Goal: Information Seeking & Learning: Check status

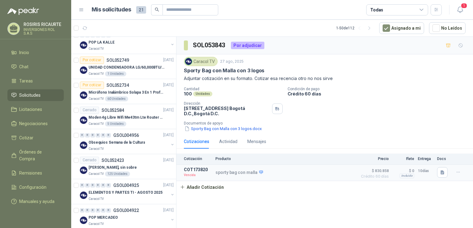
scroll to position [712, 0]
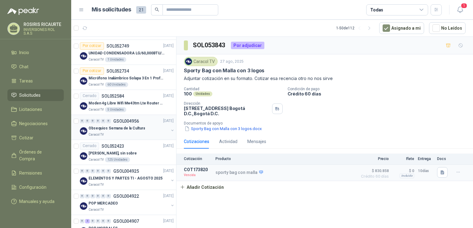
click at [136, 133] on div "Caracol TV" at bounding box center [129, 135] width 80 height 5
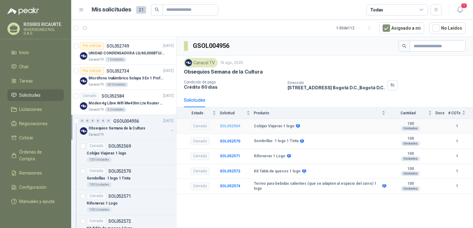
click at [230, 125] on b "SOL052569" at bounding box center [230, 126] width 20 height 4
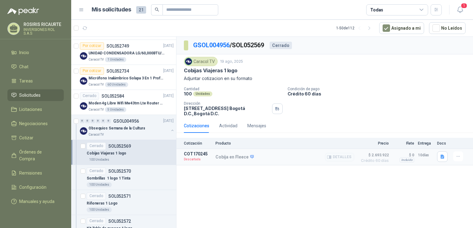
click at [193, 160] on p "Descartada" at bounding box center [198, 160] width 28 height 6
click at [126, 175] on div "Sombrillas 1 logo 1 Tinta" at bounding box center [130, 178] width 87 height 7
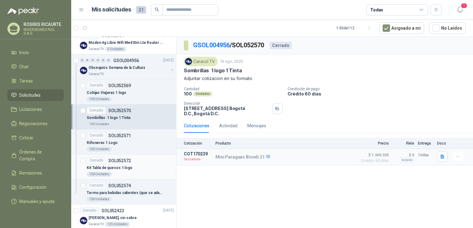
scroll to position [774, 0]
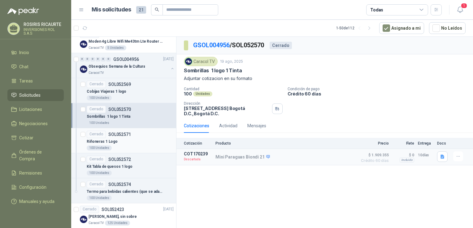
click at [138, 141] on div "Riñoneras 1 Logo" at bounding box center [130, 141] width 87 height 7
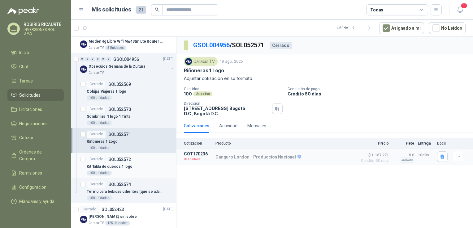
click at [143, 171] on div "100 Unidades" at bounding box center [130, 173] width 87 height 5
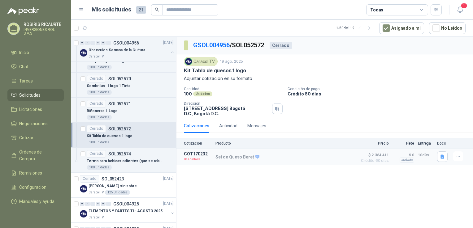
scroll to position [805, 0]
click at [143, 169] on article "Cerrado SOL052574 Termo para bebidas calientes (que se adapten al espacio del c…" at bounding box center [123, 160] width 105 height 25
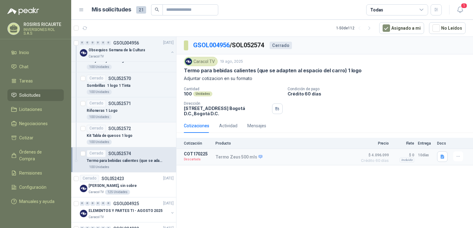
scroll to position [836, 0]
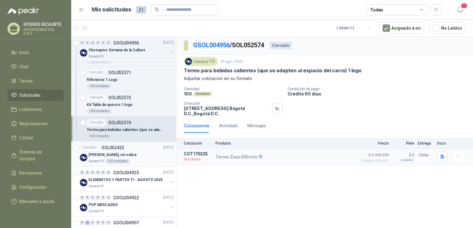
click at [143, 159] on div "Caracol TV 125 Unidades" at bounding box center [131, 161] width 85 height 5
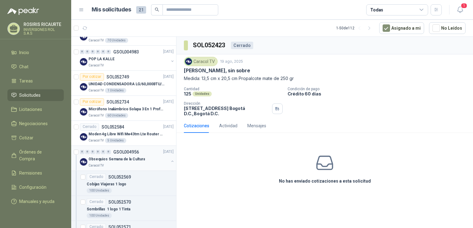
scroll to position [464, 0]
